Goal: Find specific page/section

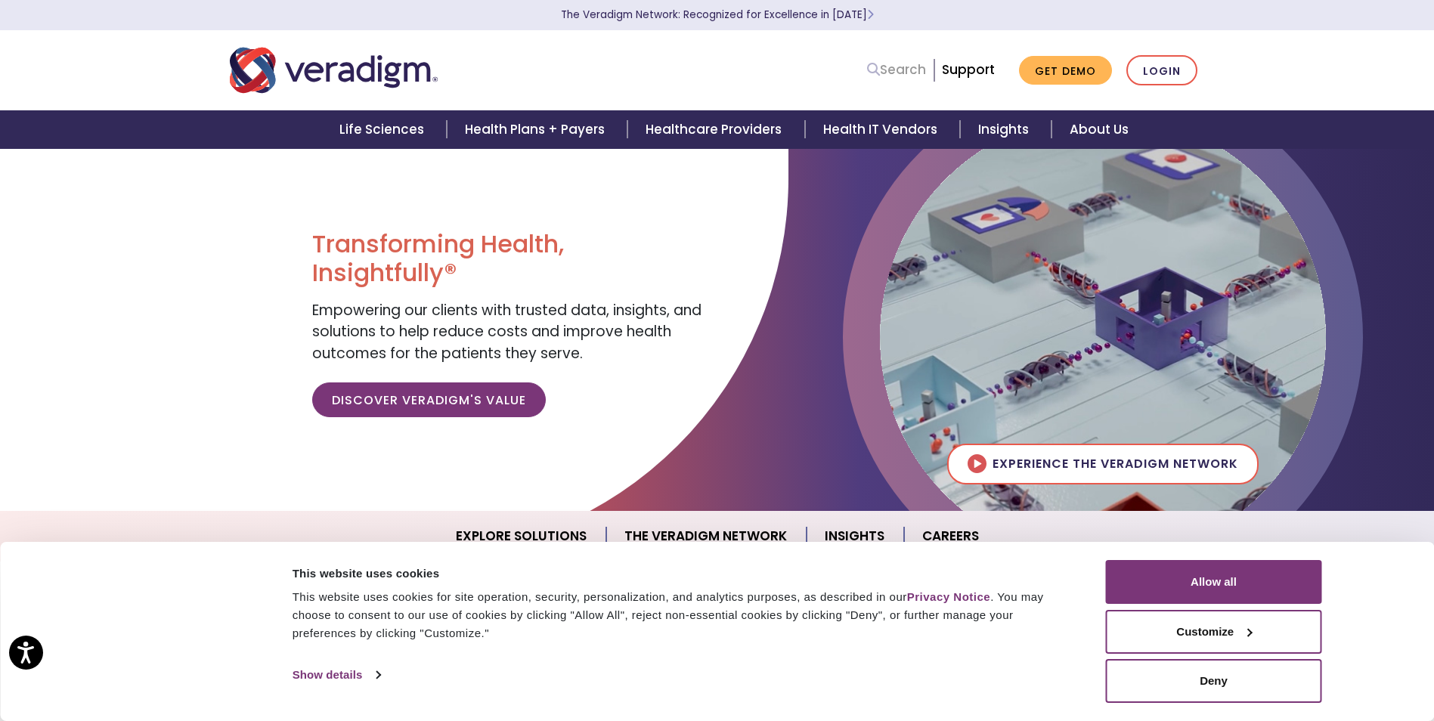
click at [914, 70] on link "Search" at bounding box center [896, 70] width 59 height 20
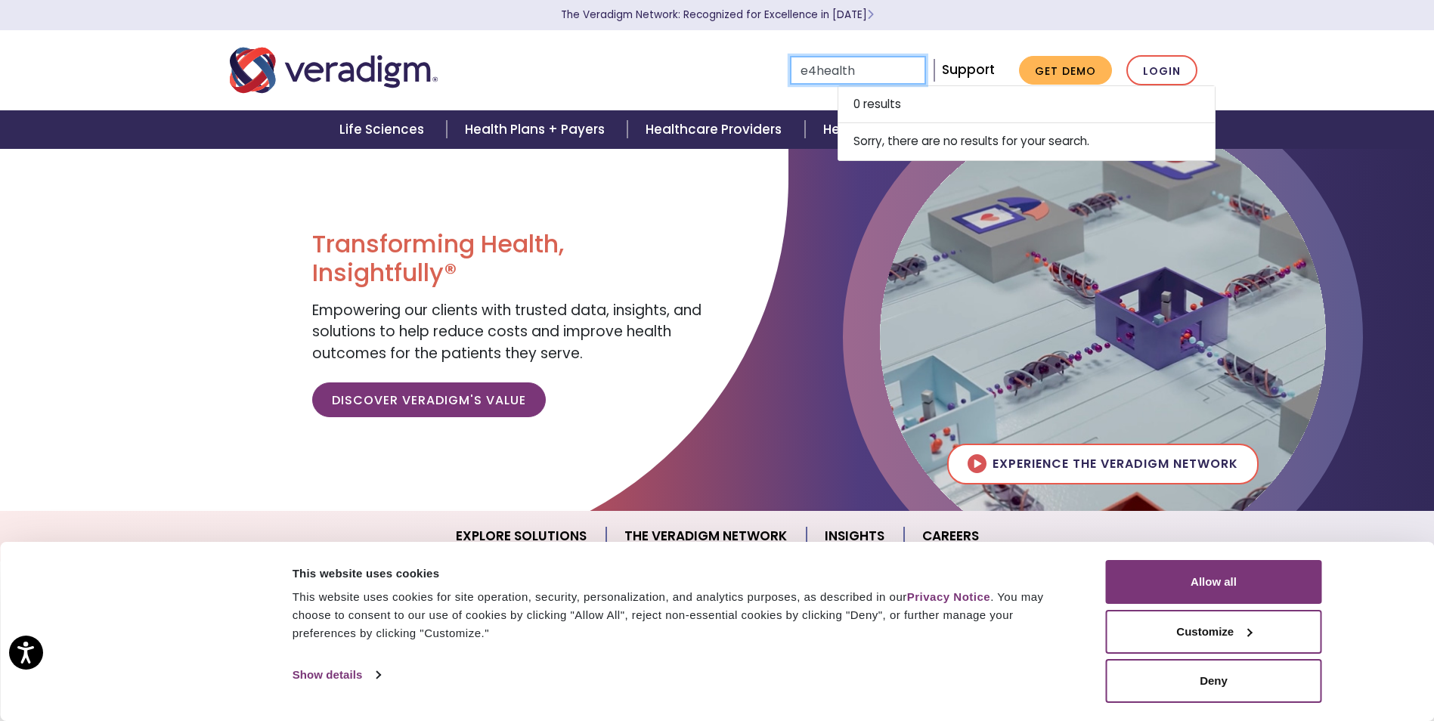
type input "e4health"
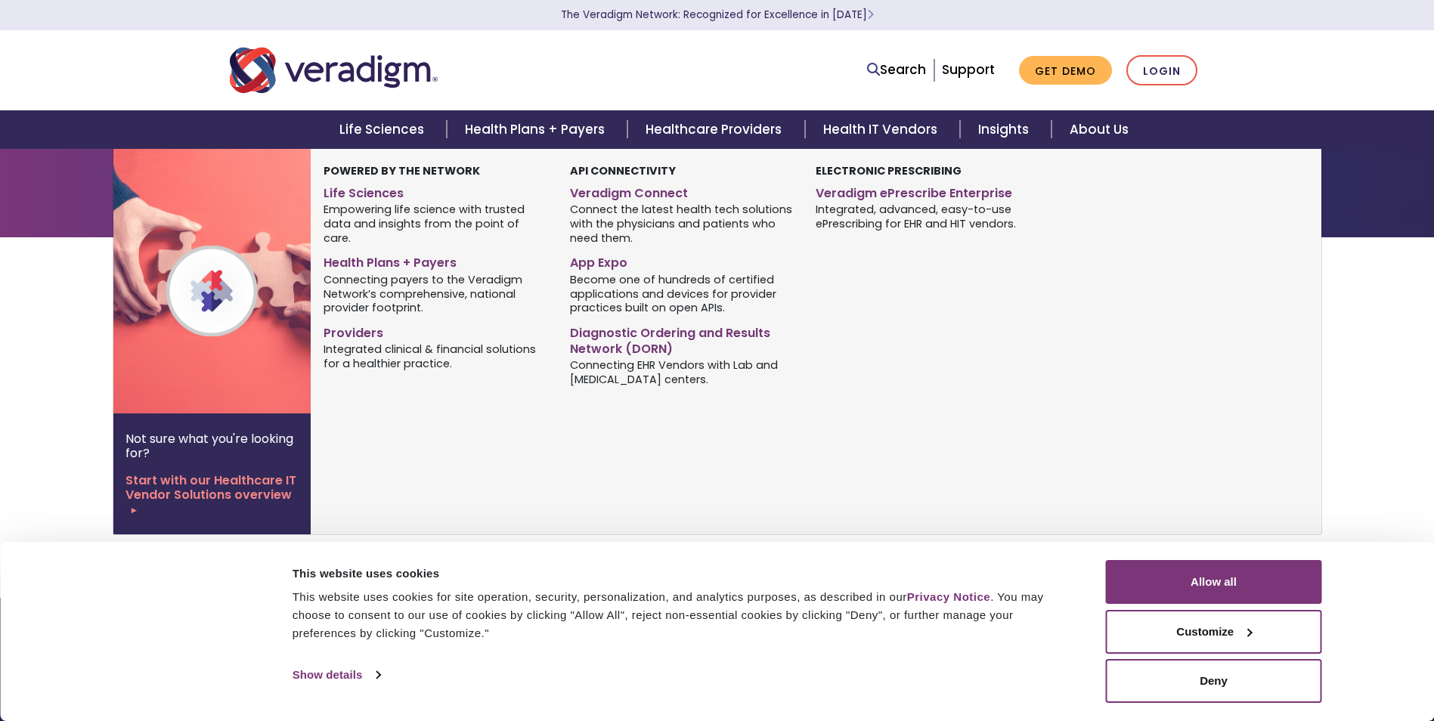
type input "e4health"
